Goal: Transaction & Acquisition: Purchase product/service

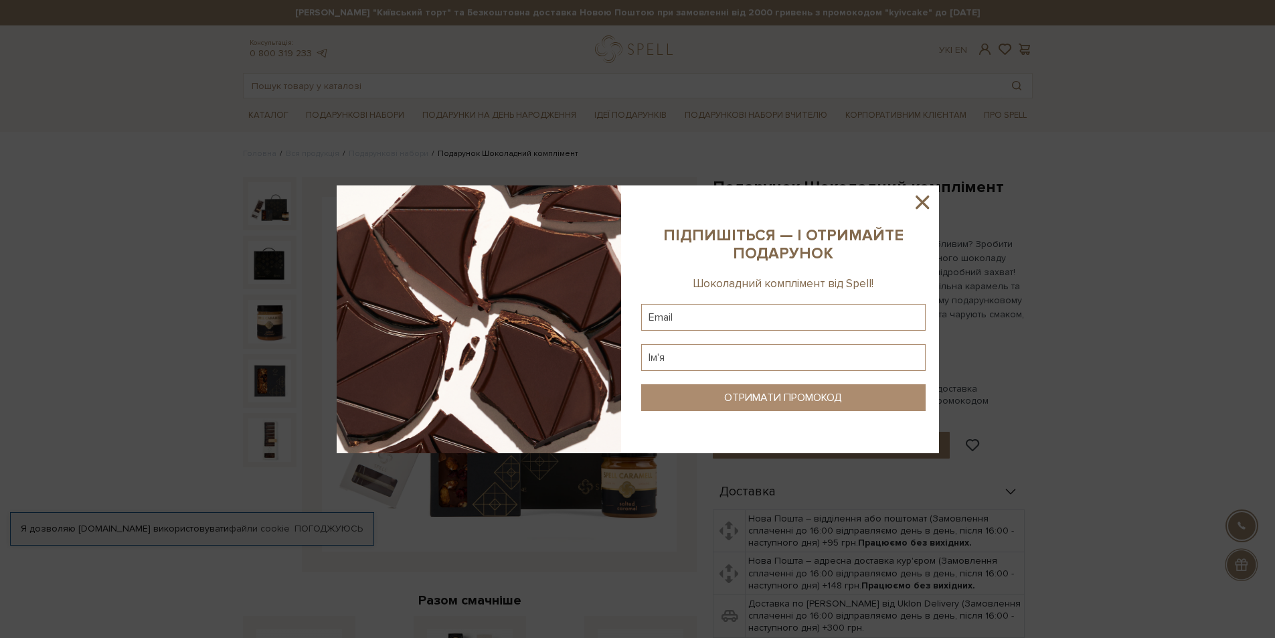
click at [922, 206] on icon at bounding box center [922, 202] width 23 height 23
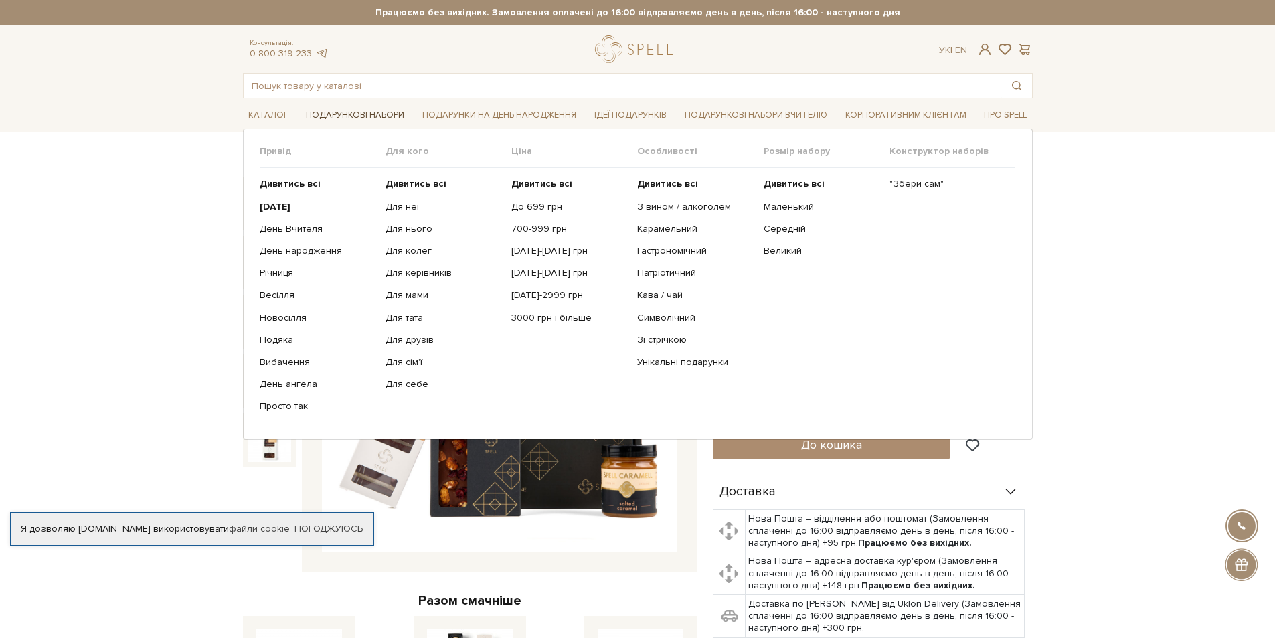
click at [341, 111] on link "Подарункові набори" at bounding box center [355, 115] width 109 height 21
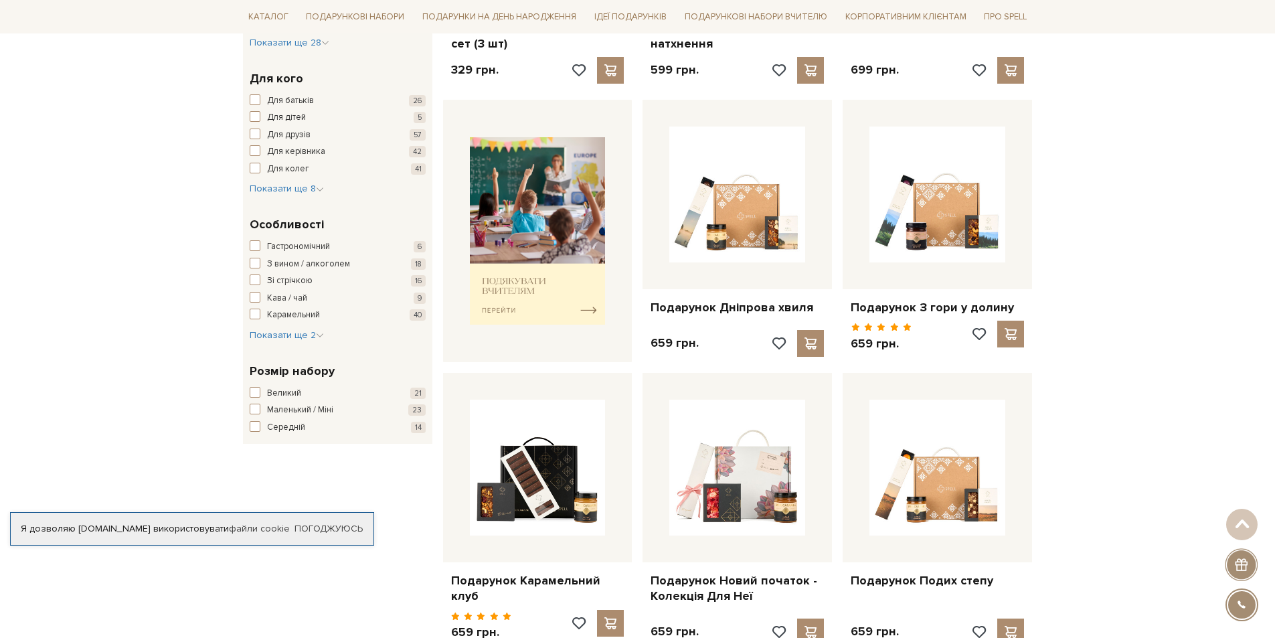
scroll to position [469, 0]
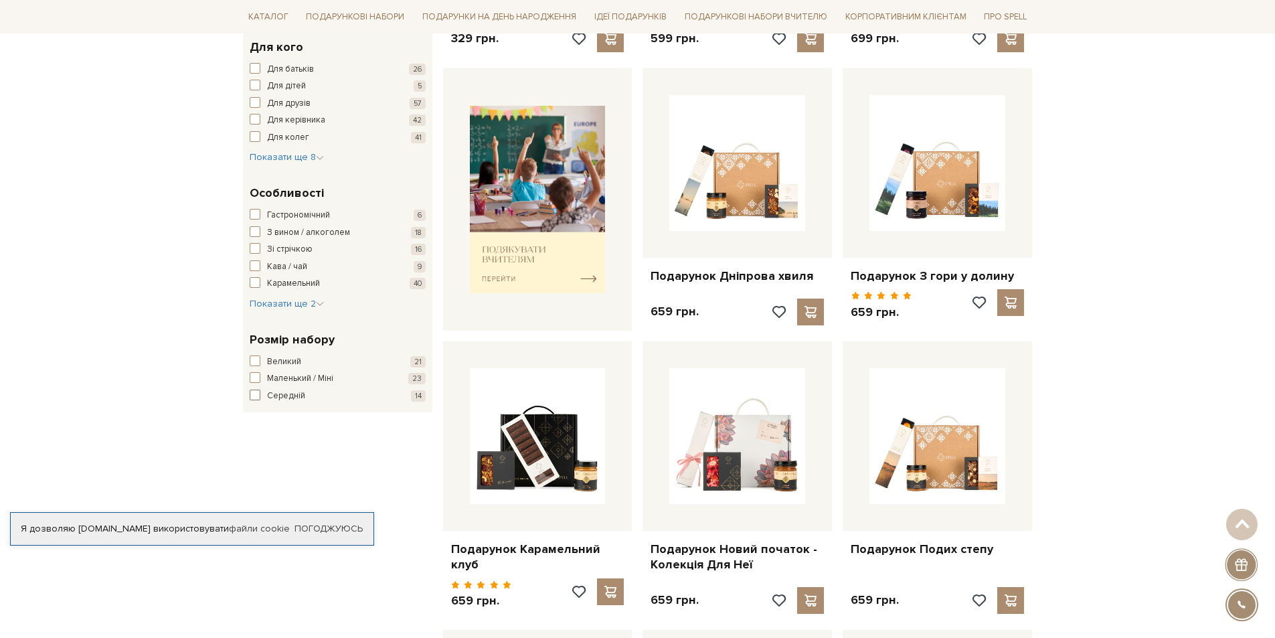
click at [257, 398] on span "button" at bounding box center [255, 395] width 11 height 11
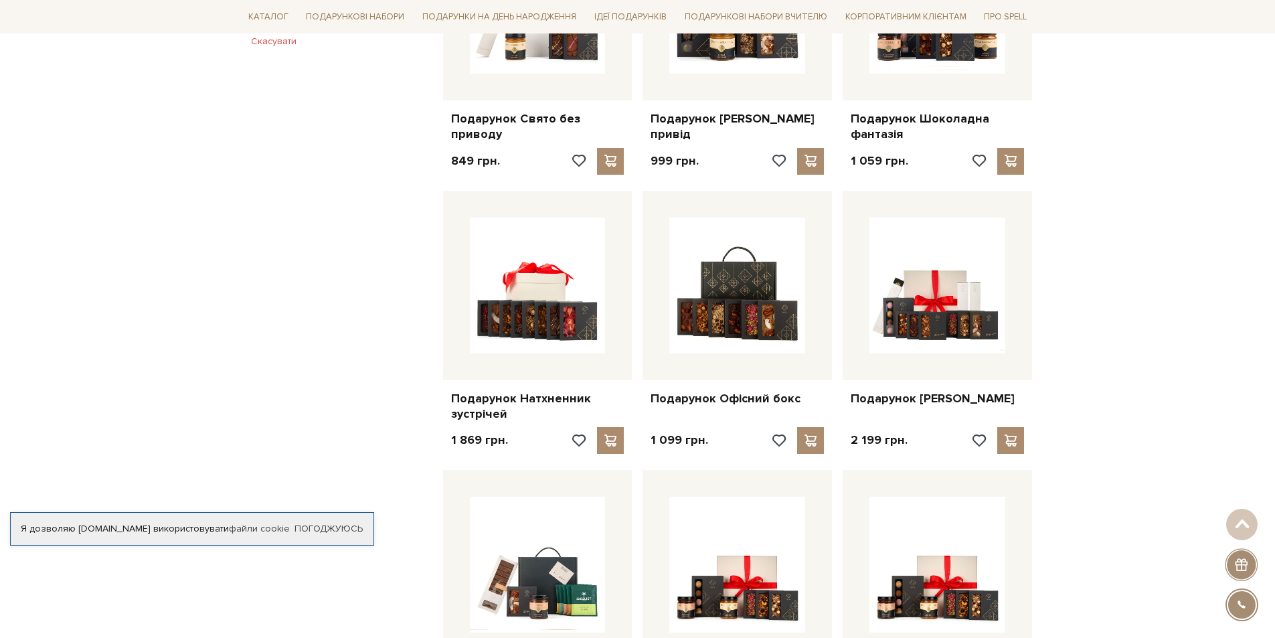
scroll to position [669, 0]
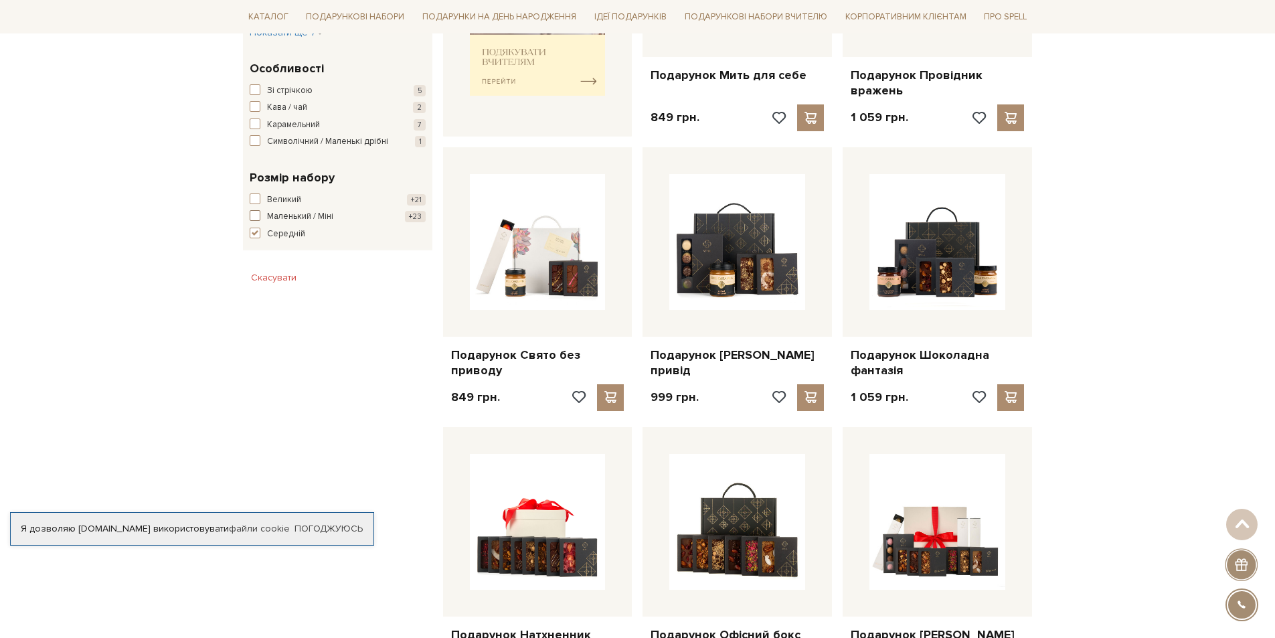
click at [254, 221] on span "button" at bounding box center [255, 215] width 11 height 11
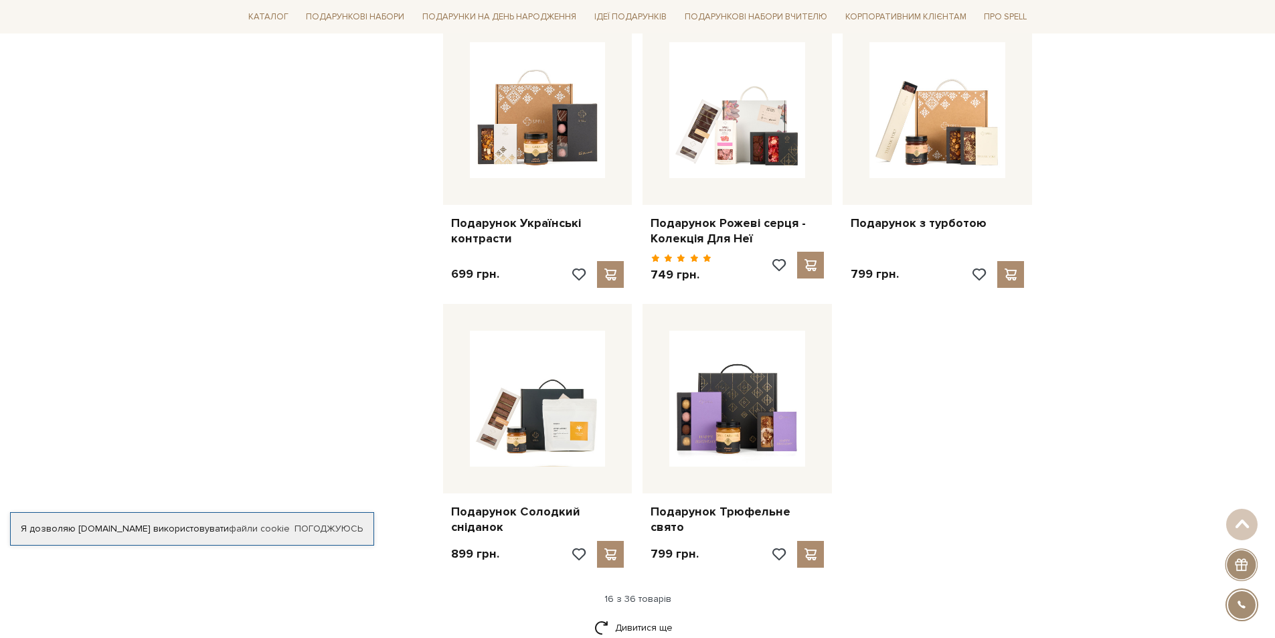
scroll to position [1606, 0]
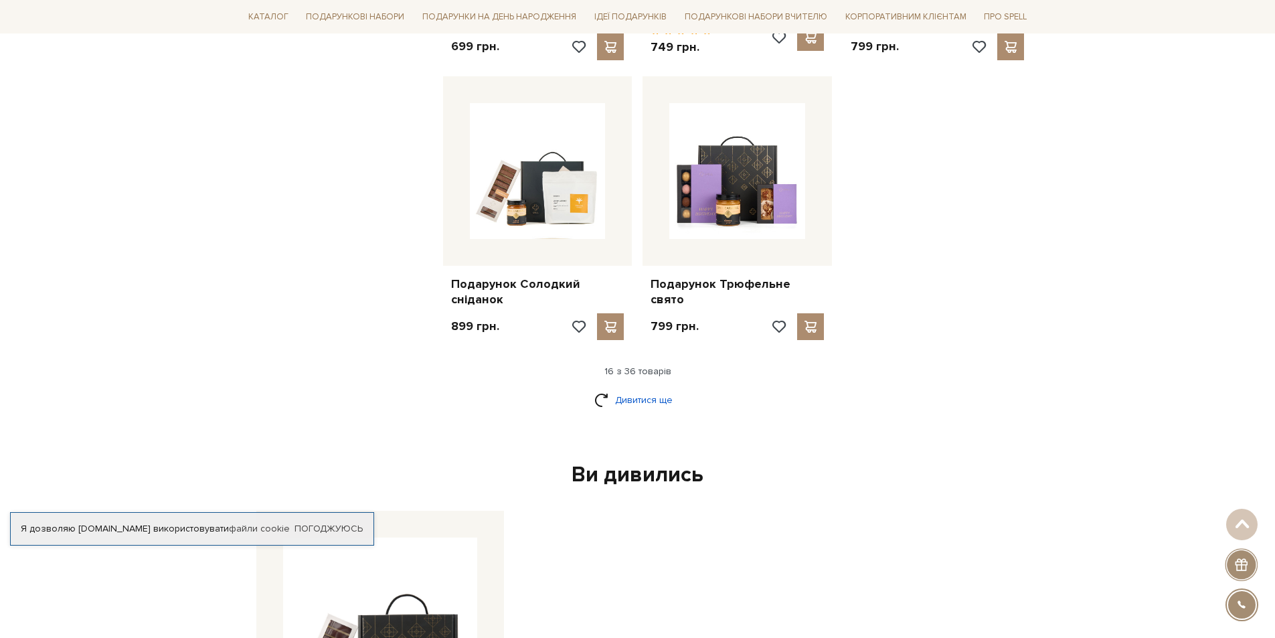
click at [645, 390] on link "Дивитися ще" at bounding box center [637, 399] width 87 height 23
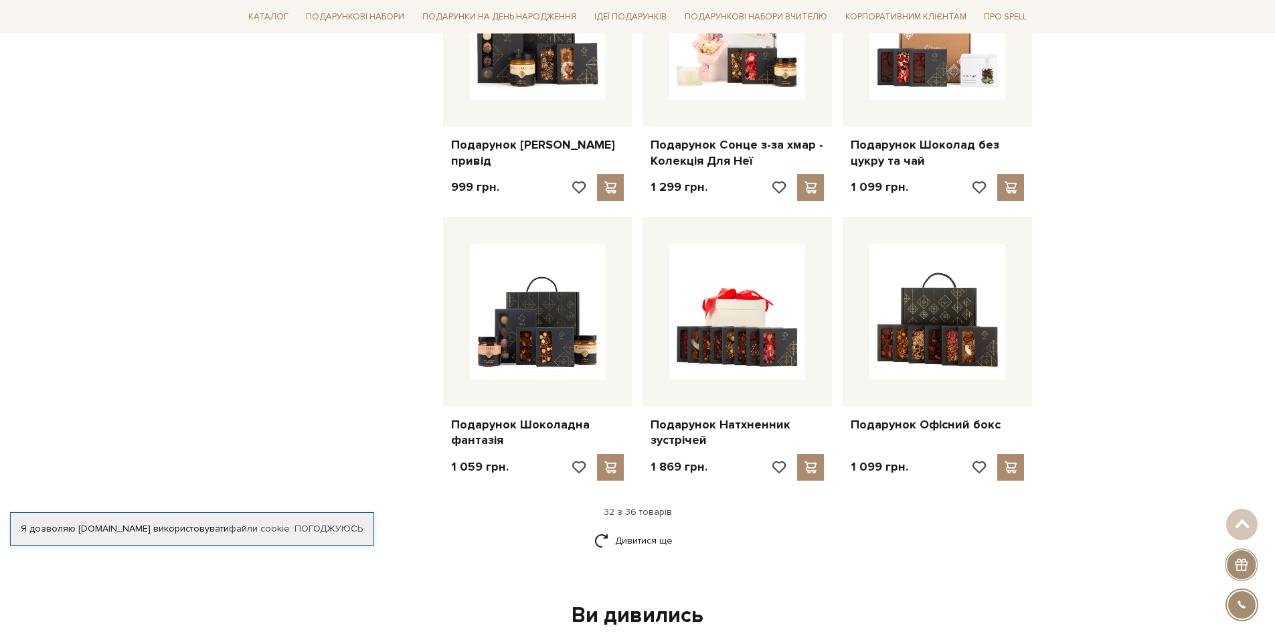
scroll to position [2878, 0]
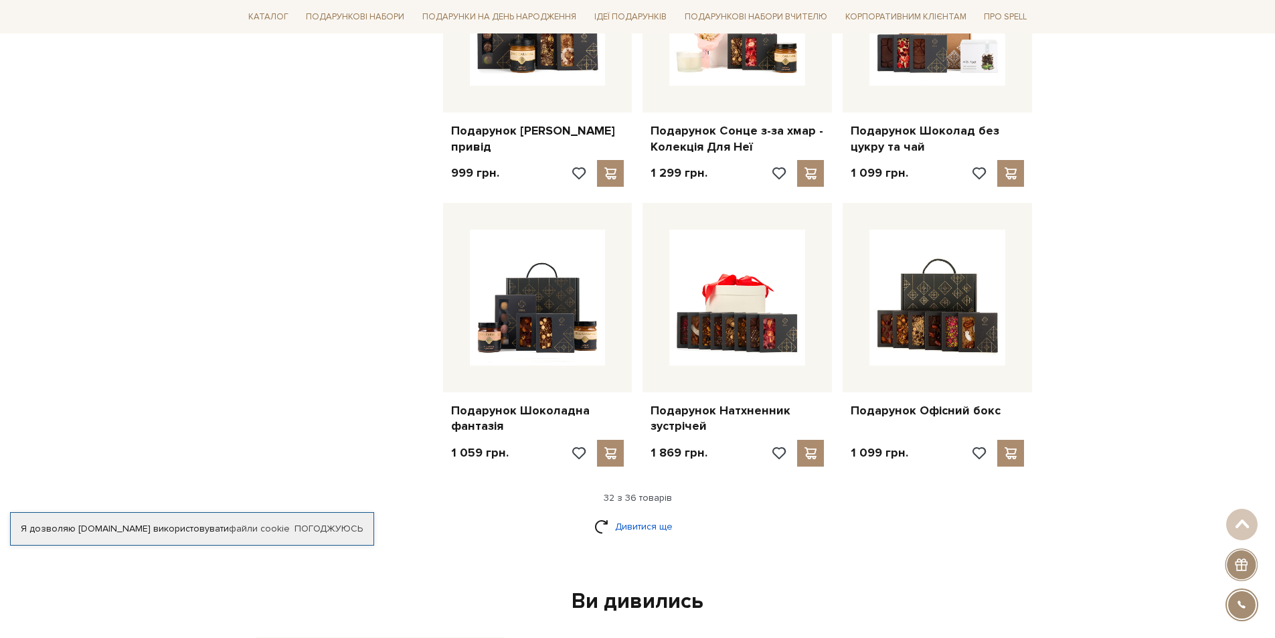
click at [641, 515] on link "Дивитися ще" at bounding box center [637, 526] width 87 height 23
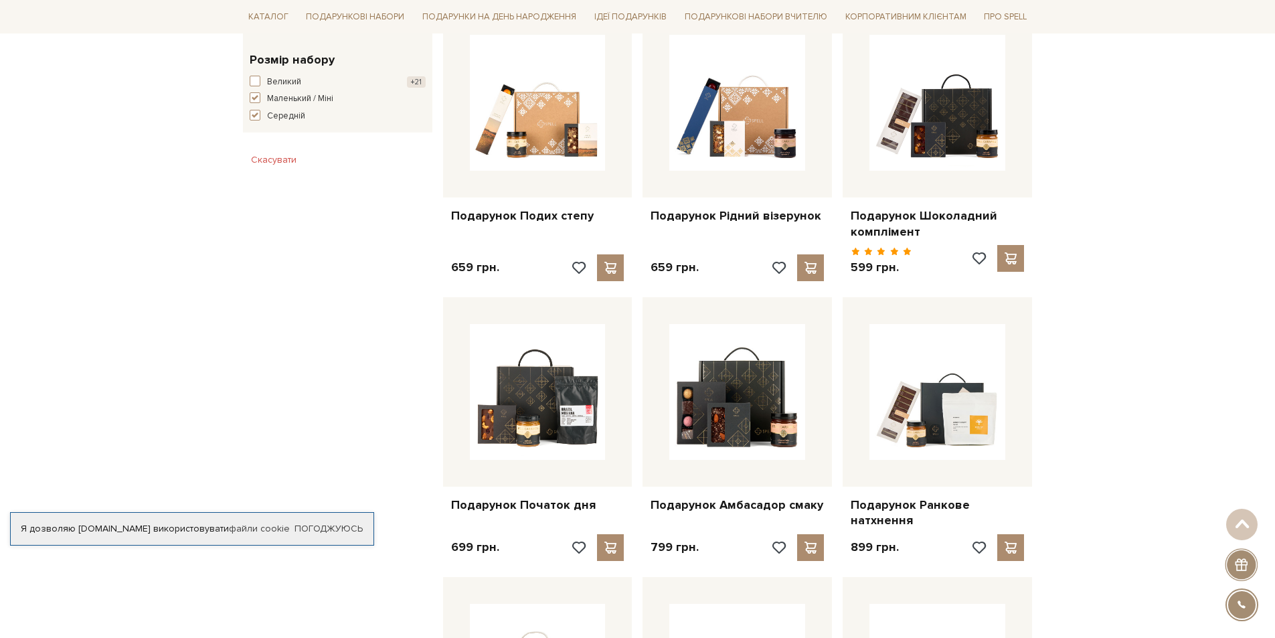
scroll to position [602, 0]
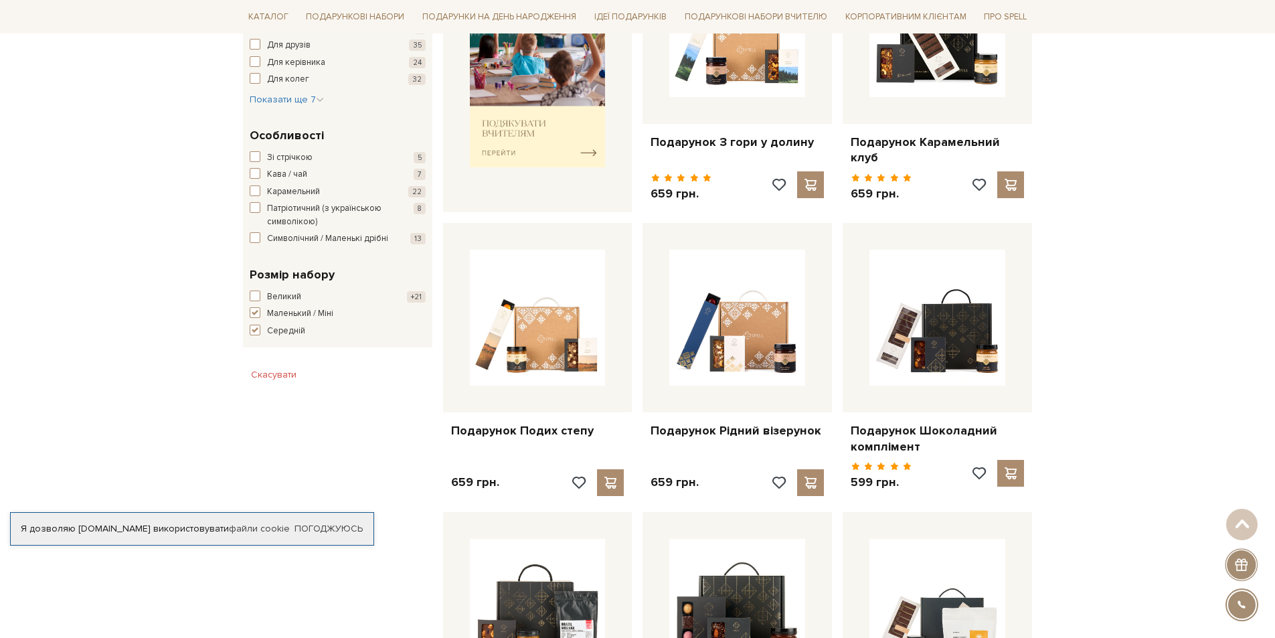
click at [268, 386] on button "Скасувати" at bounding box center [274, 374] width 62 height 21
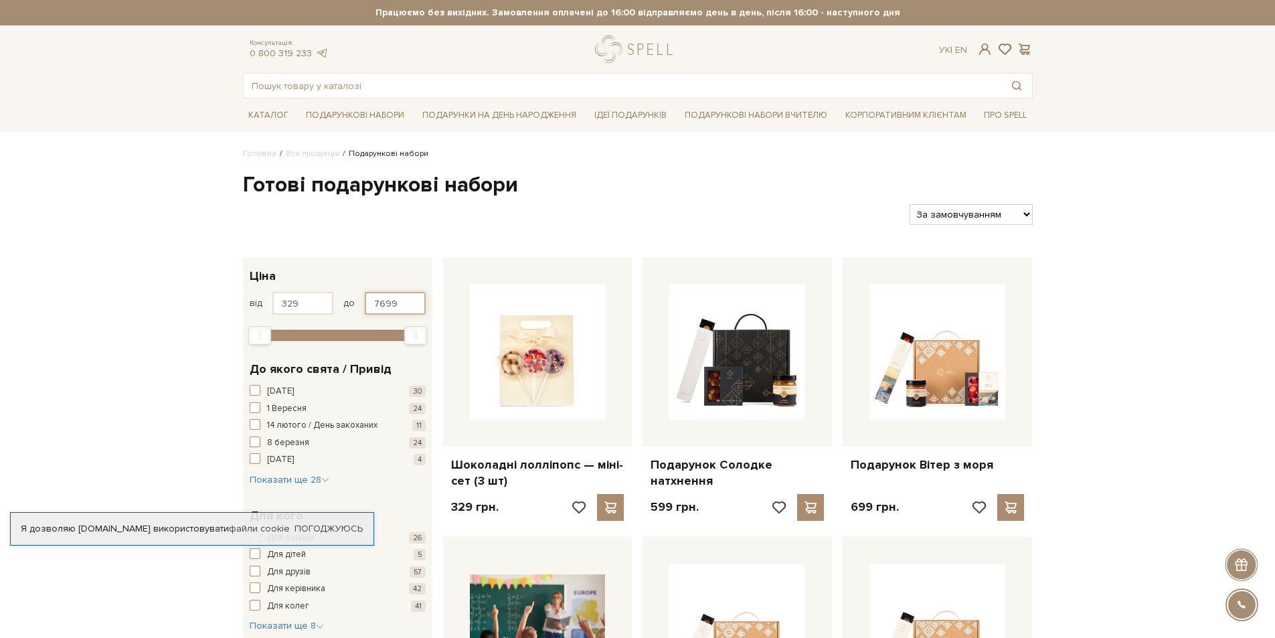
drag, startPoint x: 395, startPoint y: 301, endPoint x: 255, endPoint y: 301, distance: 139.9
click at [255, 301] on div "від 329 до 7699" at bounding box center [338, 303] width 176 height 23
type input "500"
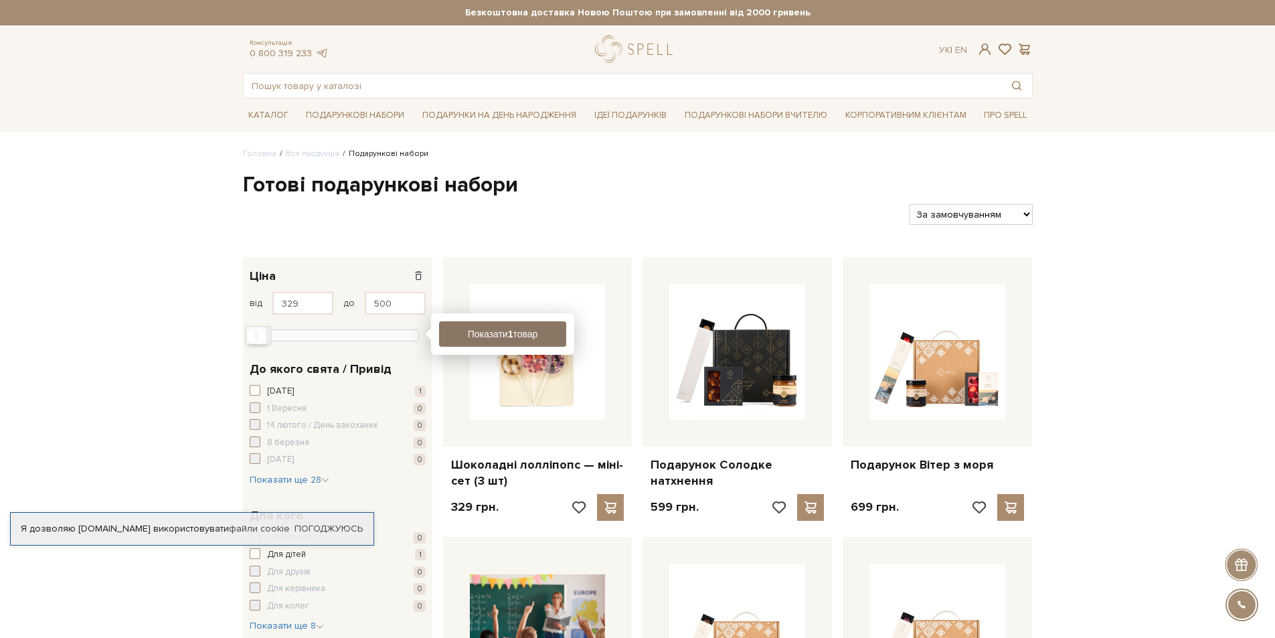
click at [500, 337] on button "Показати 1 товар" at bounding box center [502, 333] width 127 height 25
